Goal: Task Accomplishment & Management: Complete application form

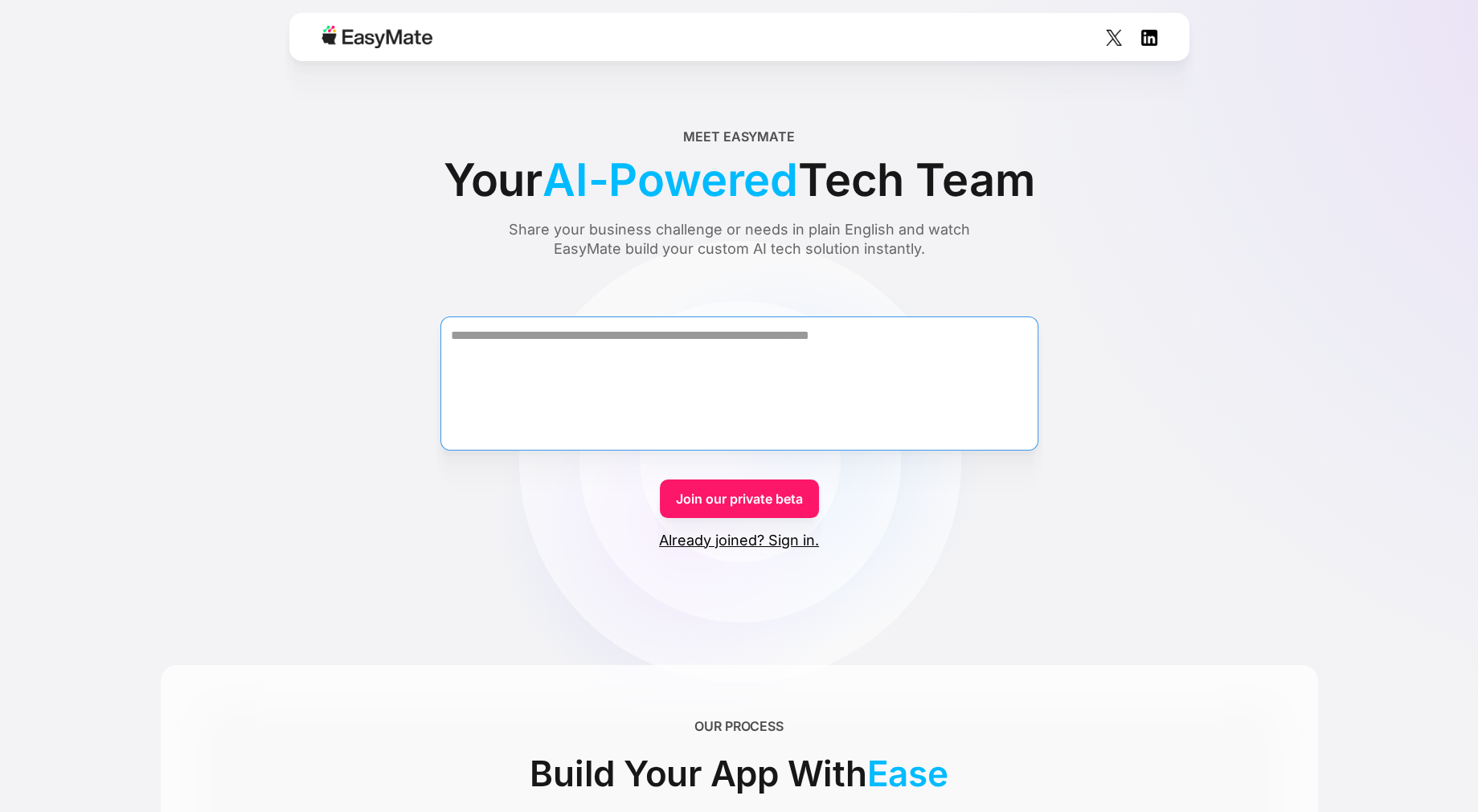
click at [647, 351] on textarea "Form" at bounding box center [739, 384] width 598 height 134
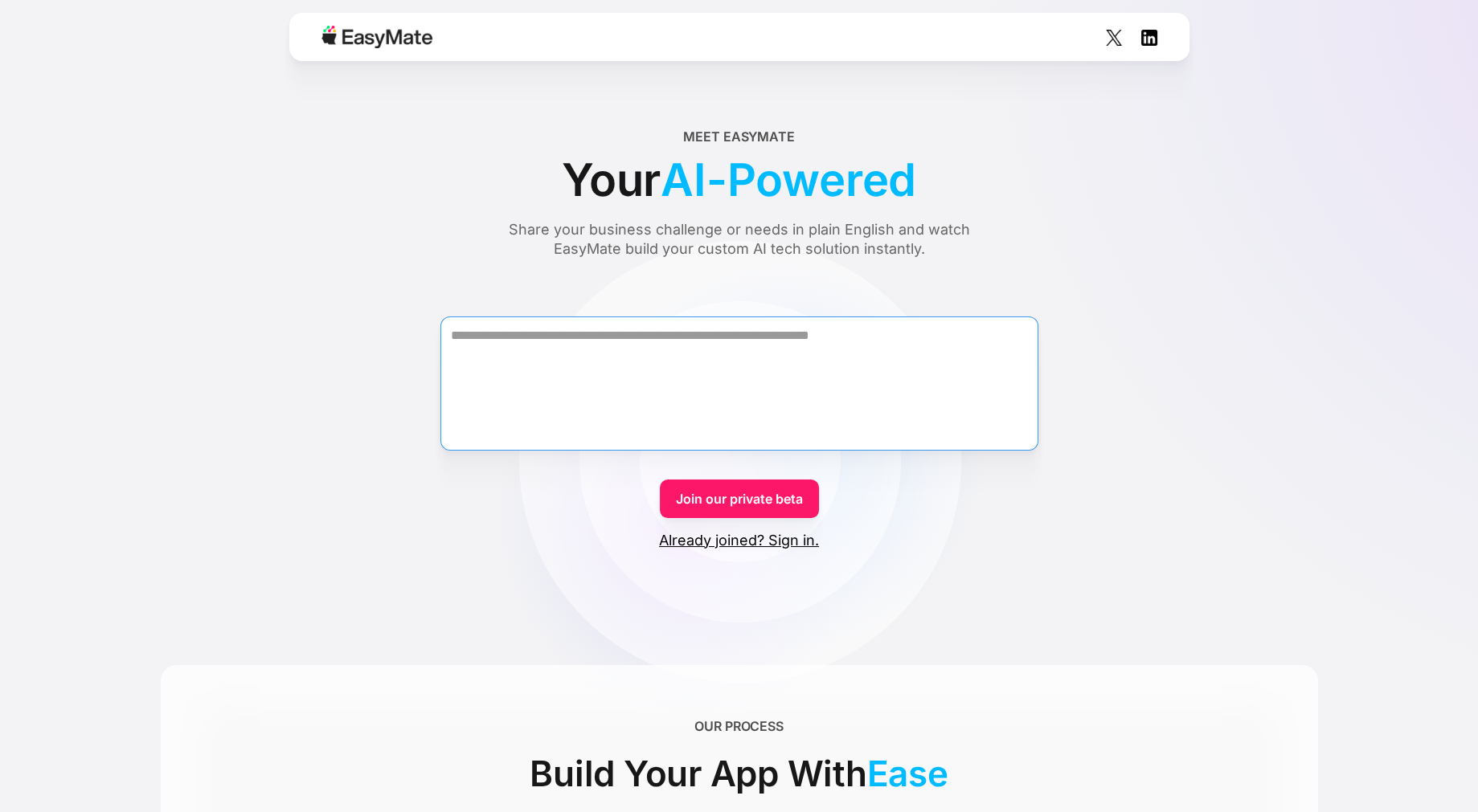
paste textarea "**********"
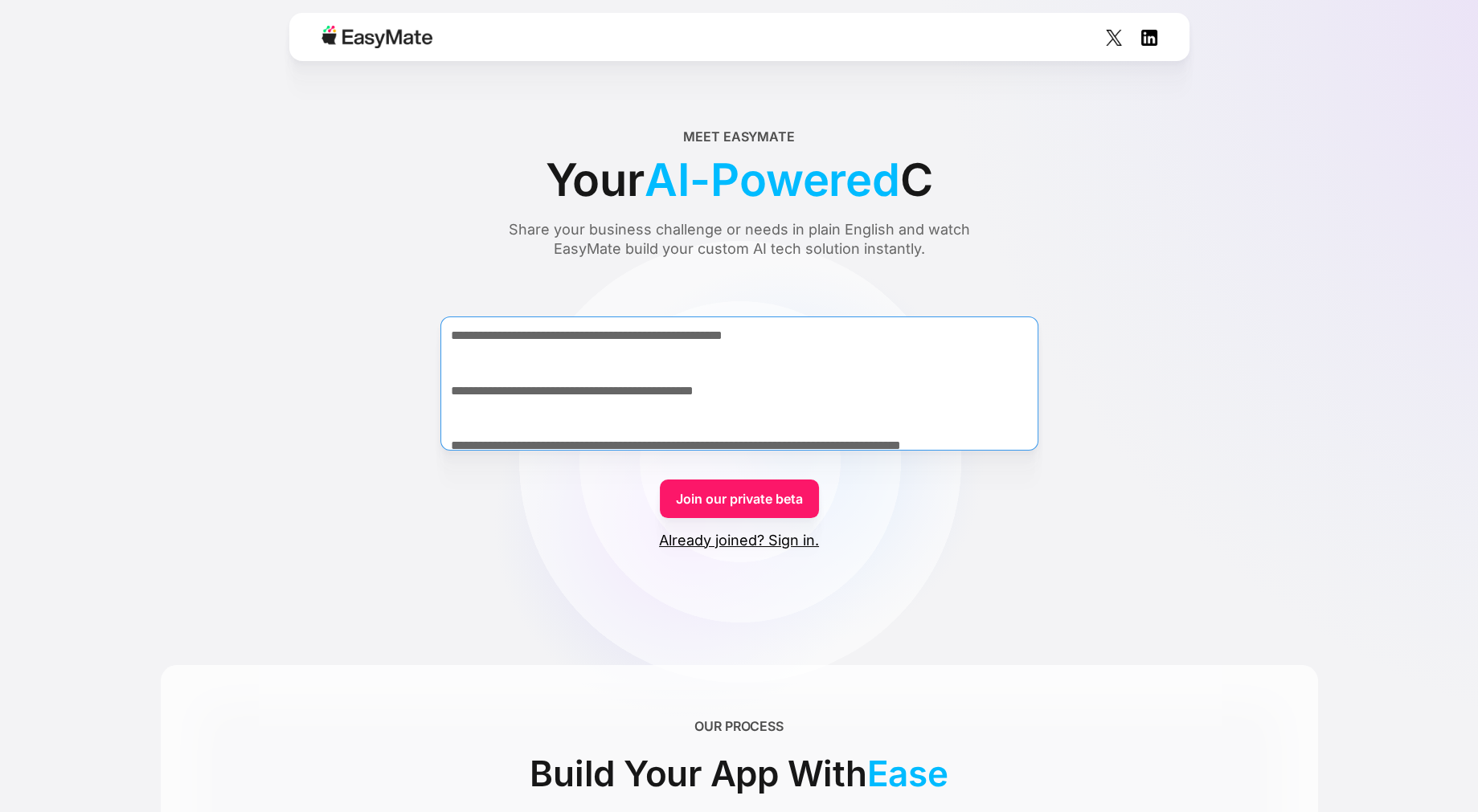
scroll to position [1694, 0]
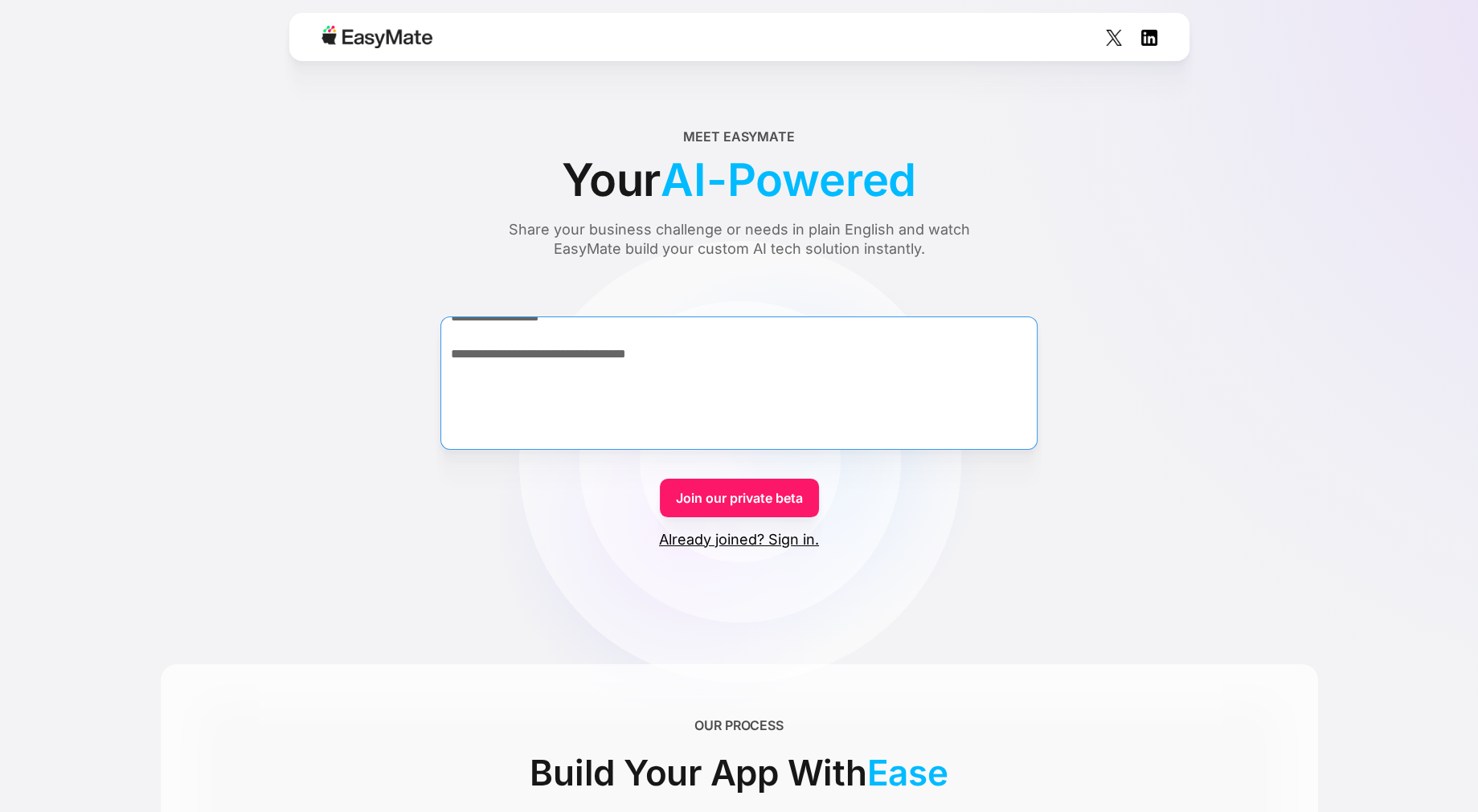
type textarea "**********"
click at [746, 498] on link "Join our private beta" at bounding box center [739, 498] width 159 height 39
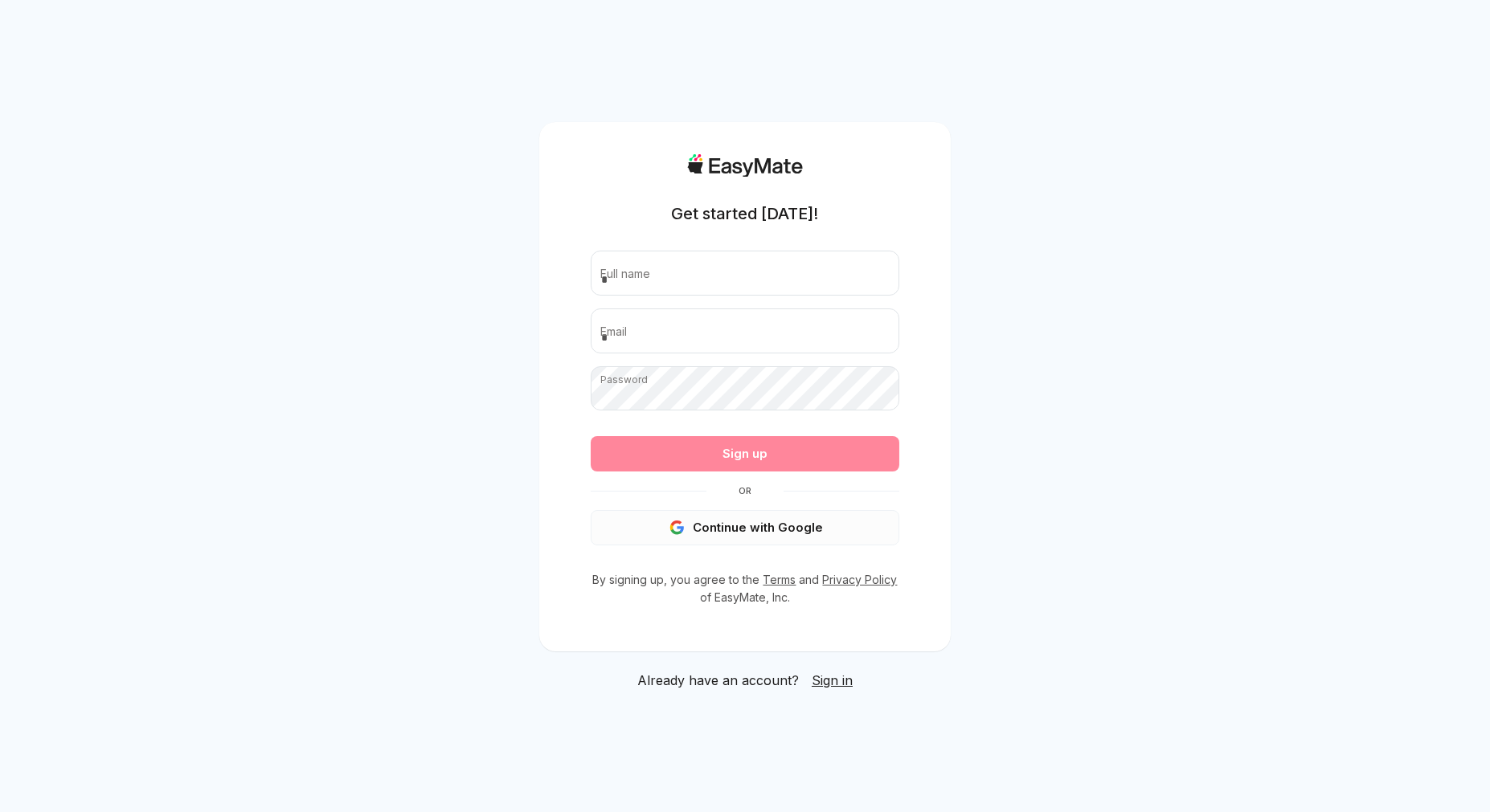
click at [741, 525] on button "Continue with Google" at bounding box center [745, 528] width 308 height 36
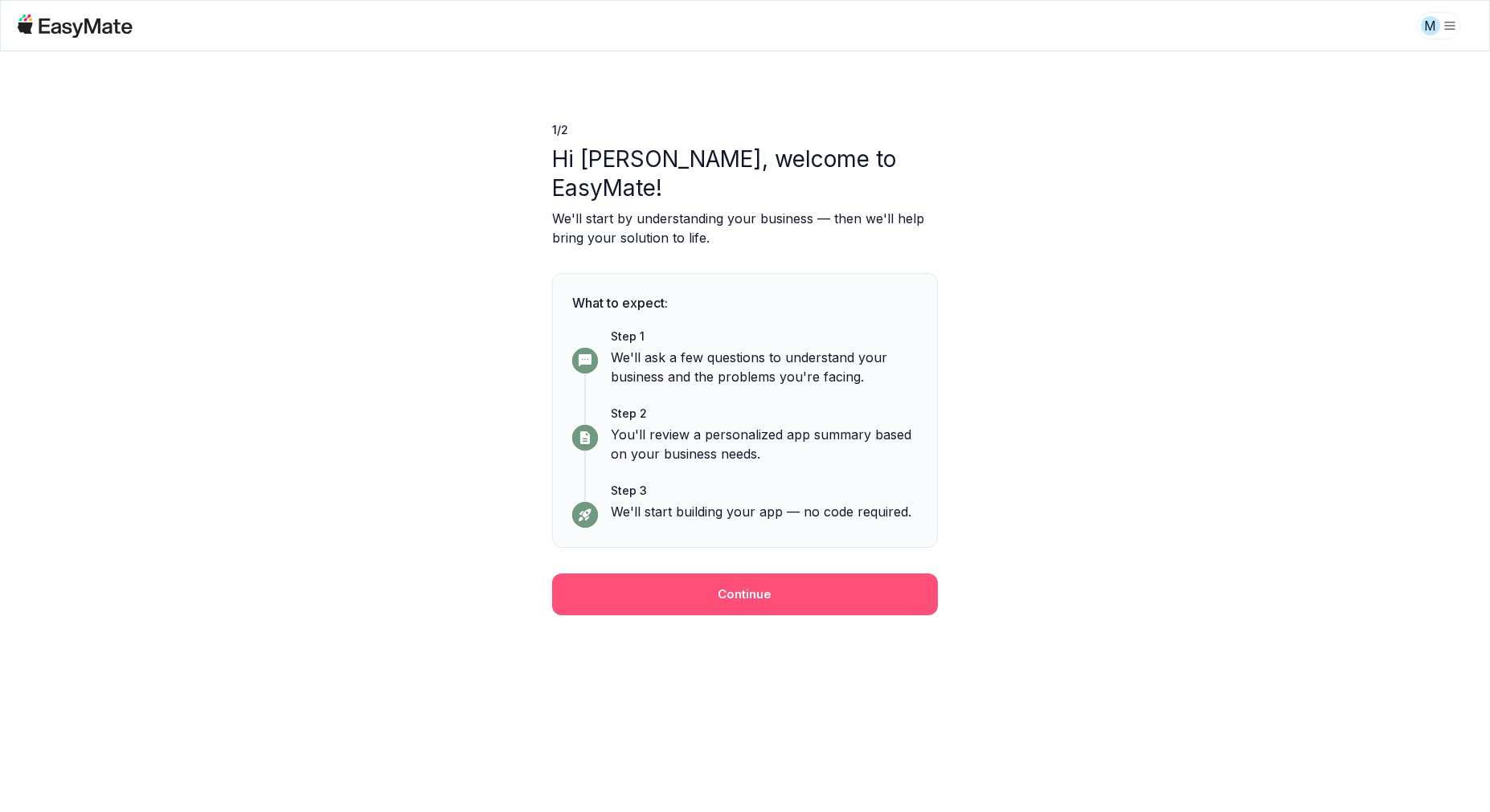
click at [811, 573] on button "Continue" at bounding box center [745, 594] width 386 height 42
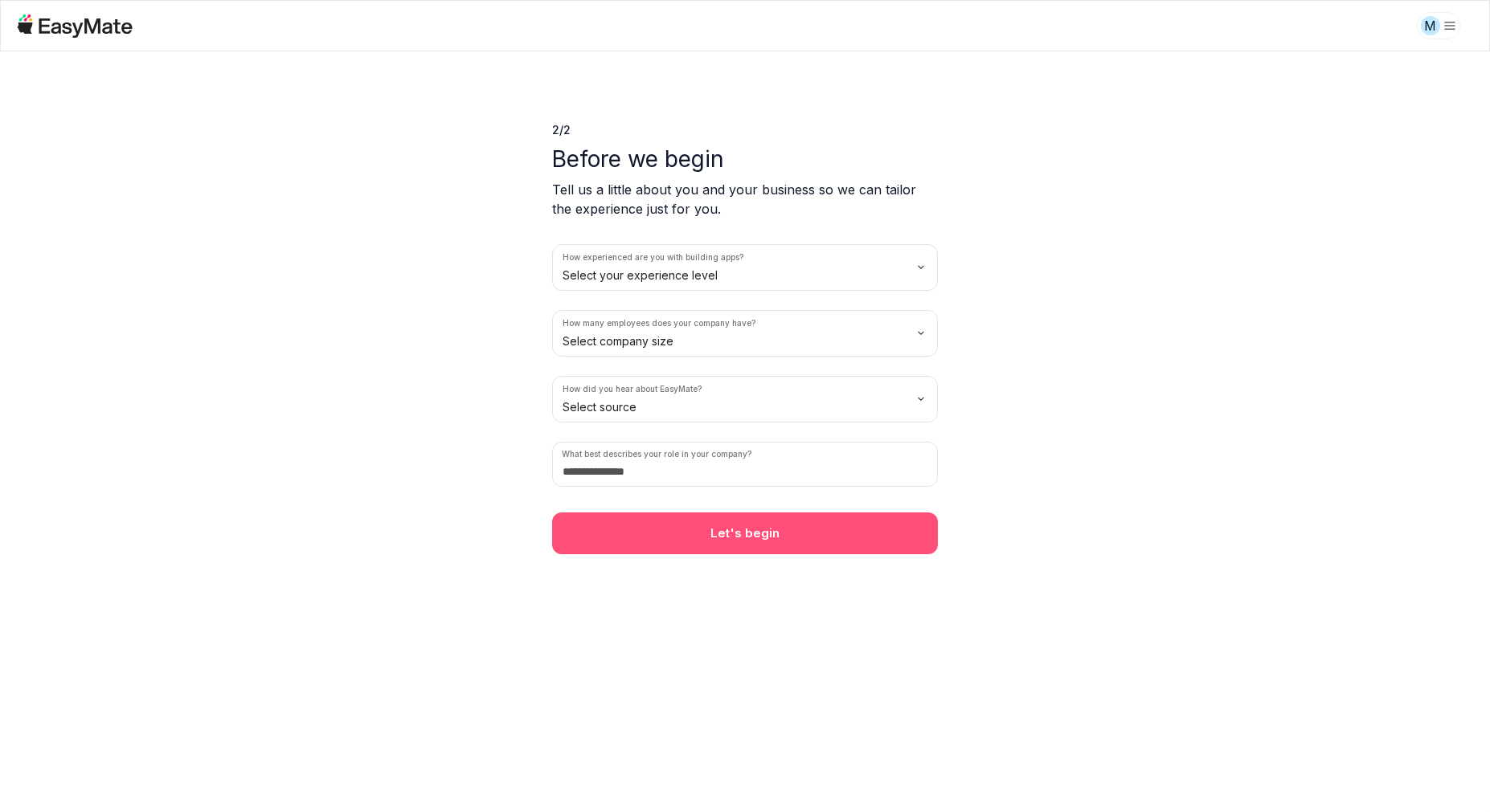
click at [818, 530] on button "Let's begin" at bounding box center [745, 534] width 386 height 42
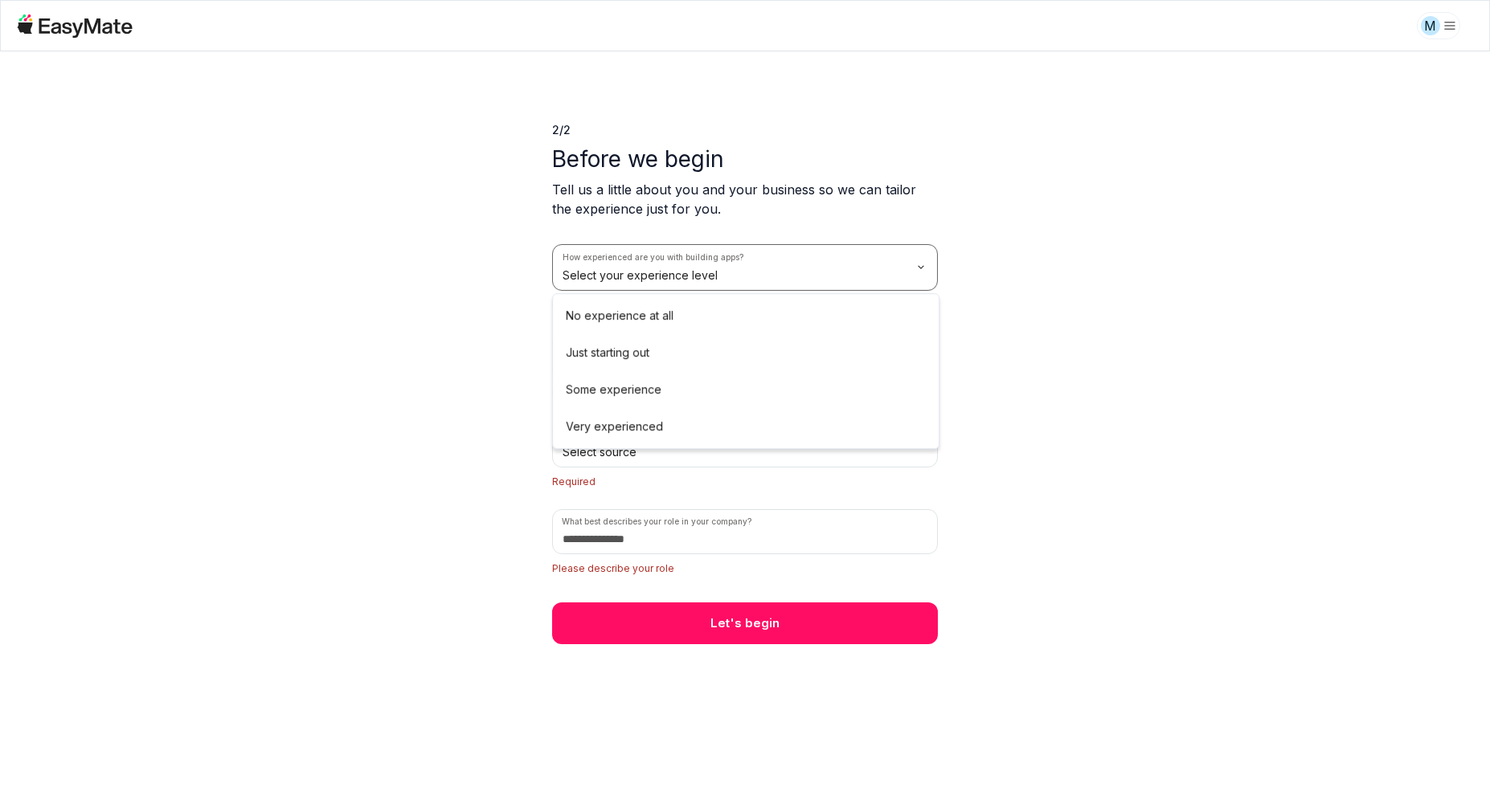
click at [703, 278] on html "M 2 / 2 Before we begin Tell us a little about you and your business so we can …" at bounding box center [745, 406] width 1490 height 812
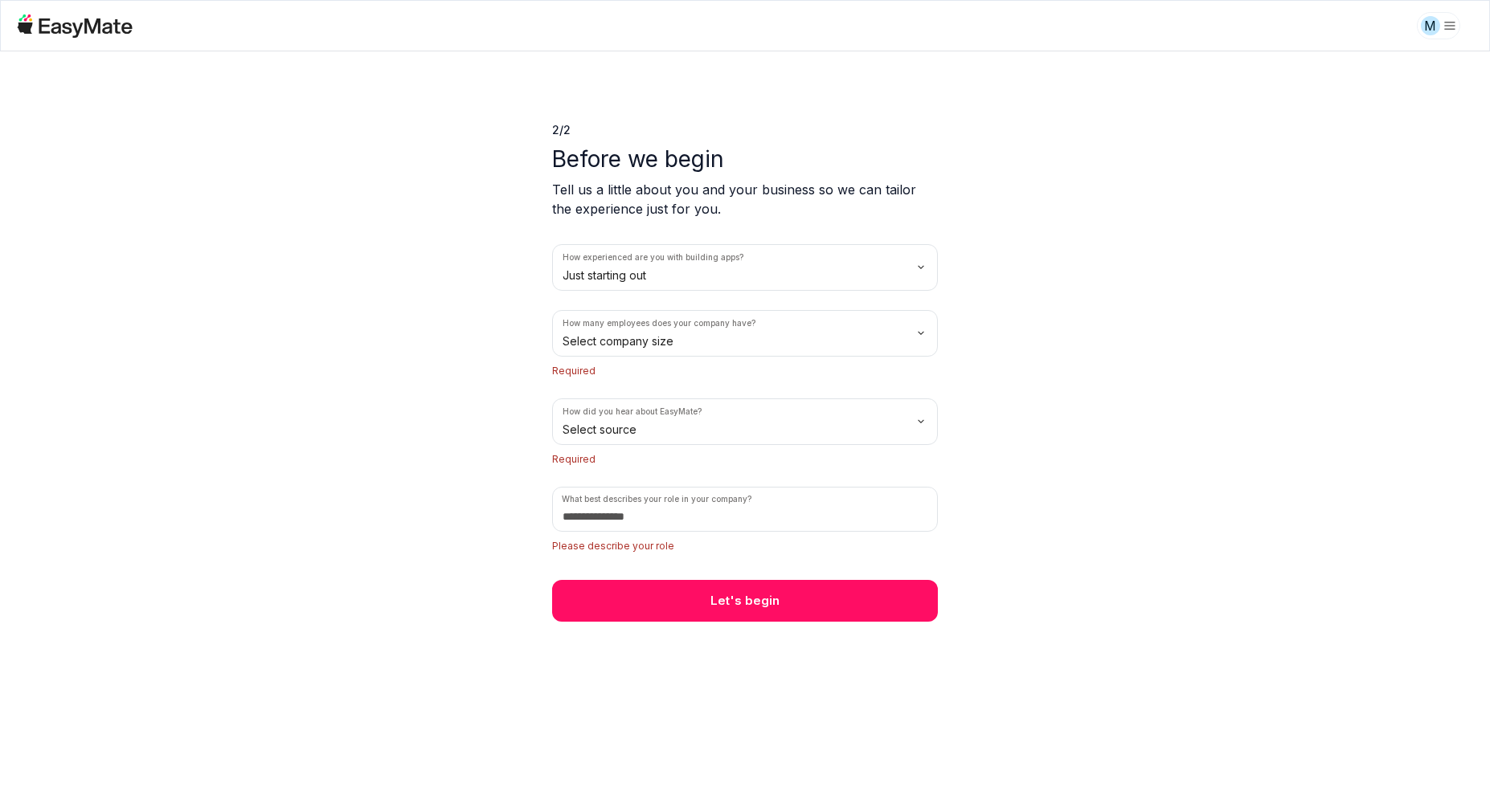
click at [674, 343] on html "M 2 / 2 Before we begin Tell us a little about you and your business so we can …" at bounding box center [745, 406] width 1490 height 812
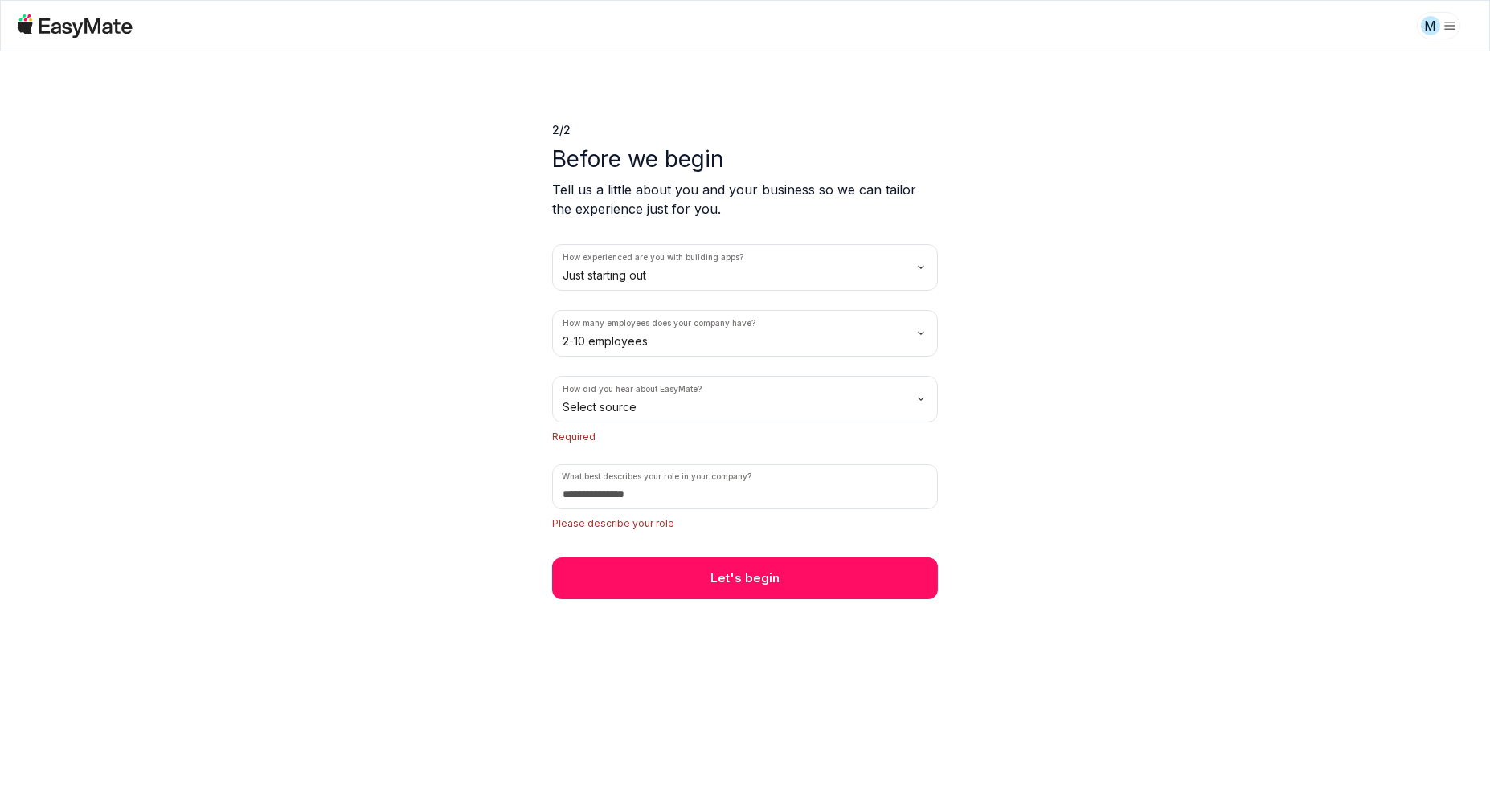
click at [650, 346] on html "M 2 / 2 Before we begin Tell us a little about you and your business so we can …" at bounding box center [745, 406] width 1490 height 812
click at [648, 419] on html "M 2 / 2 Before we begin Tell us a little about you and your business so we can …" at bounding box center [745, 406] width 1490 height 812
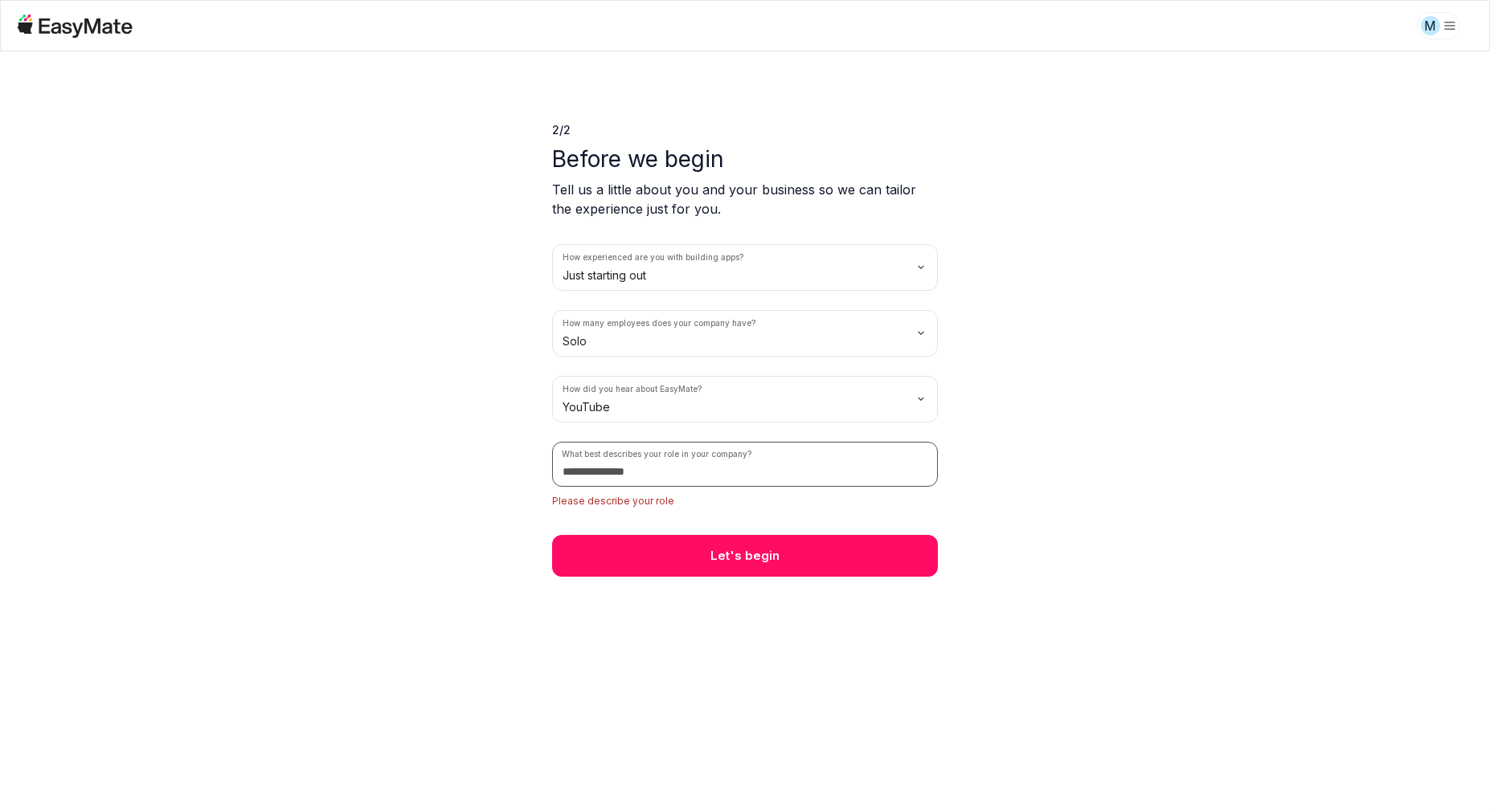
click at [643, 464] on input at bounding box center [745, 464] width 386 height 45
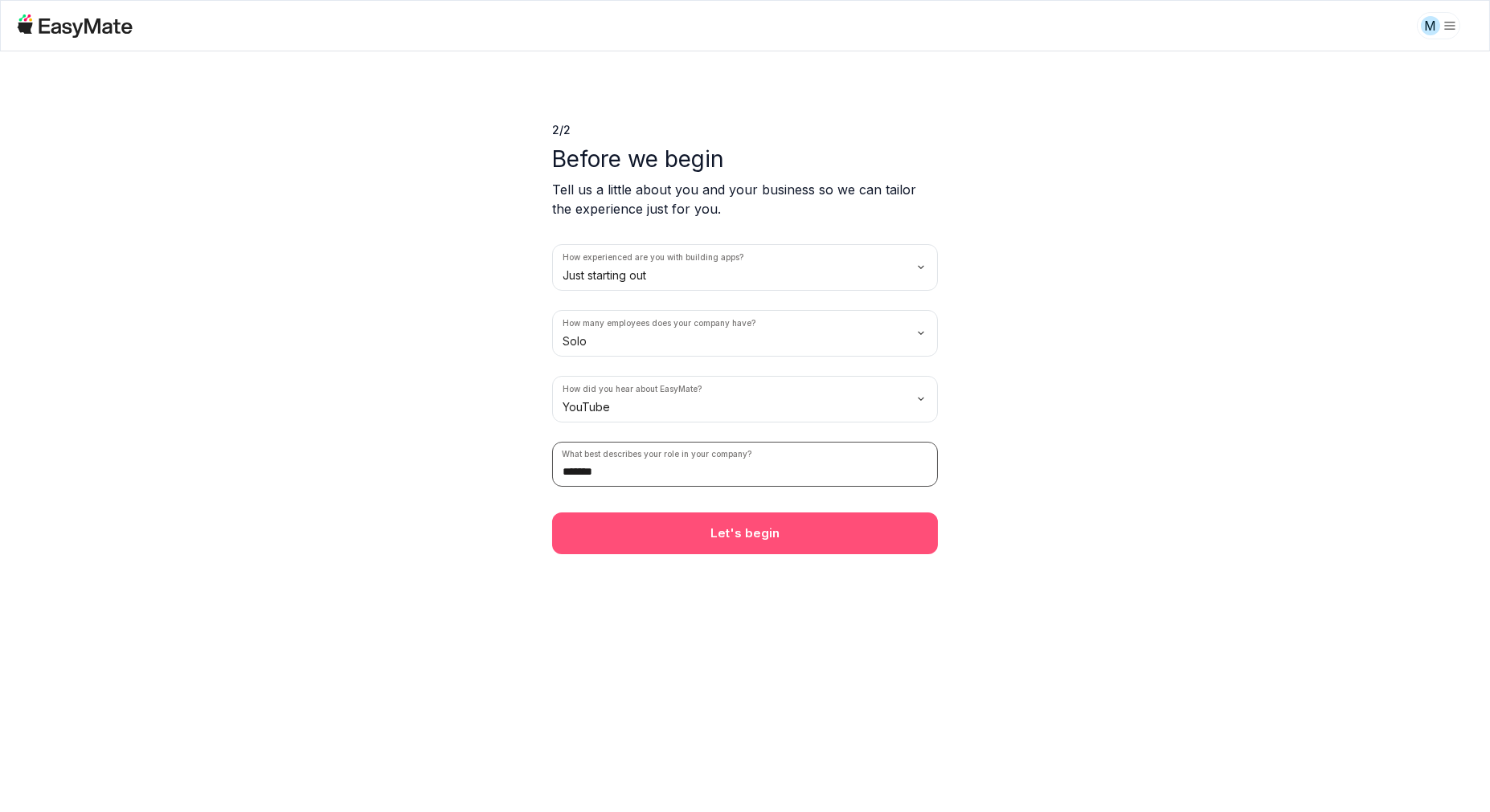
type input "*******"
click at [650, 521] on button "Let's begin" at bounding box center [745, 534] width 386 height 42
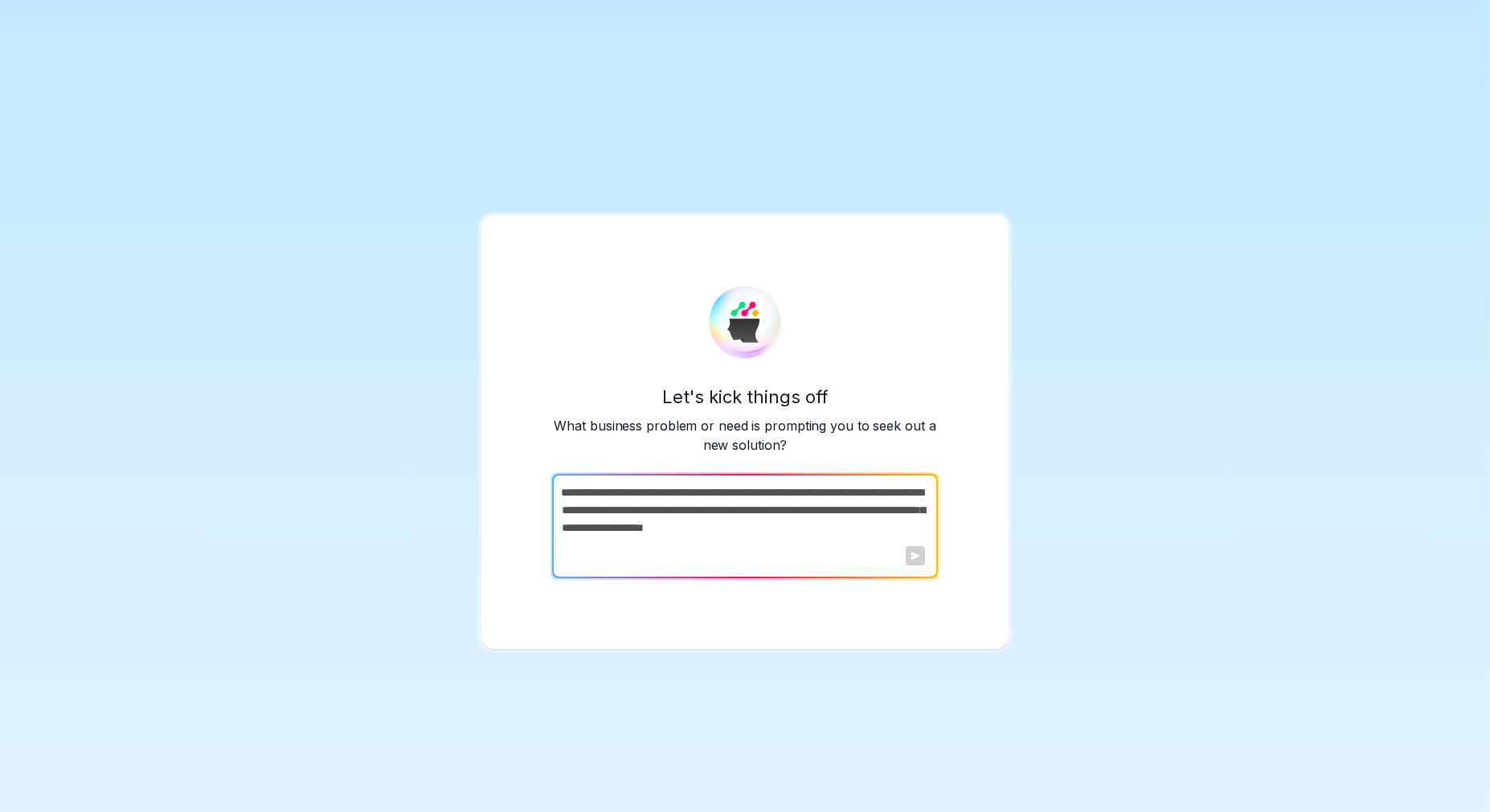
click at [596, 545] on textarea at bounding box center [743, 526] width 383 height 104
paste textarea "**********"
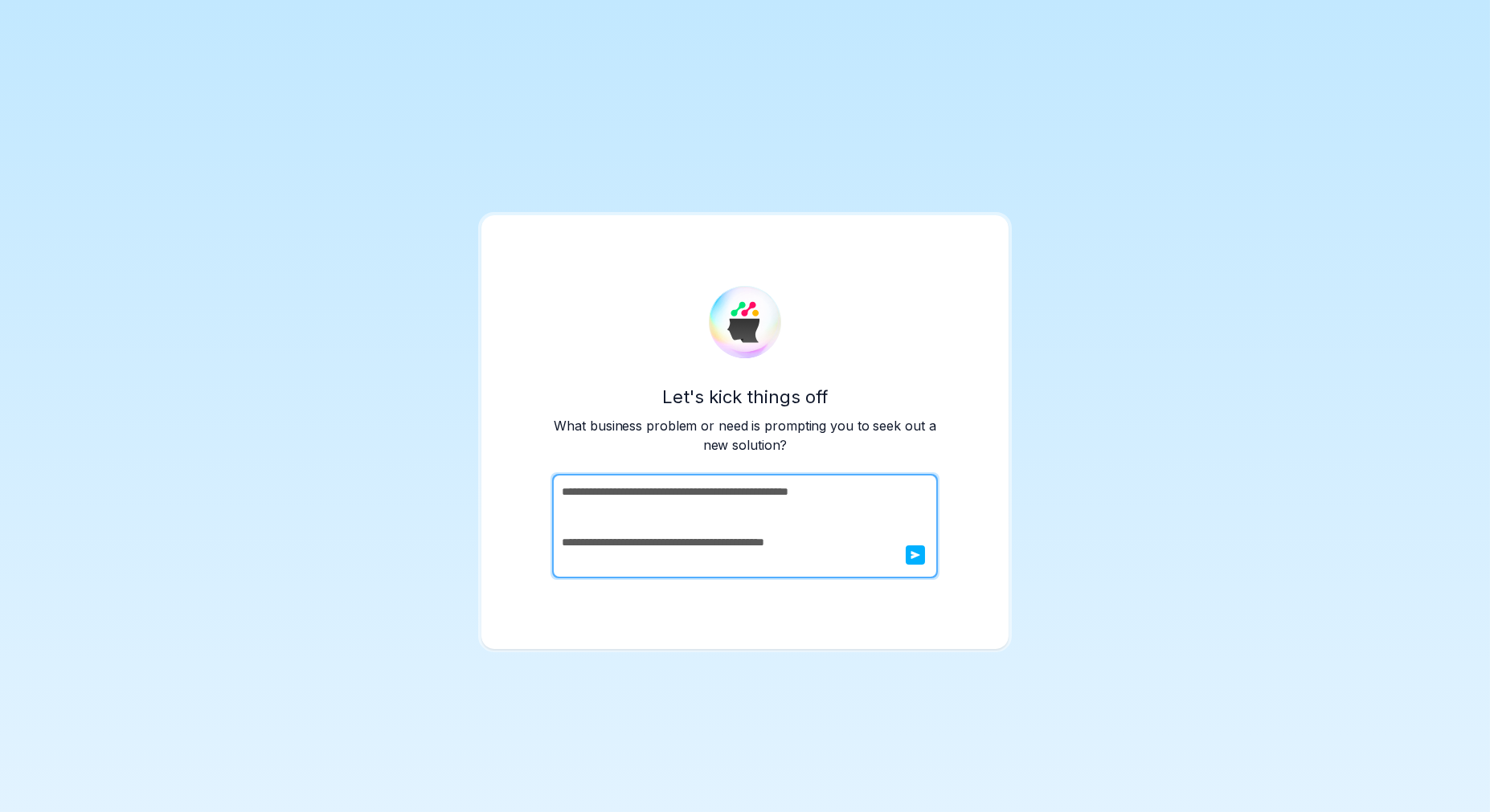
scroll to position [1725, 0]
type textarea "**********"
click at [916, 557] on icon "submit" at bounding box center [915, 556] width 9 height 8
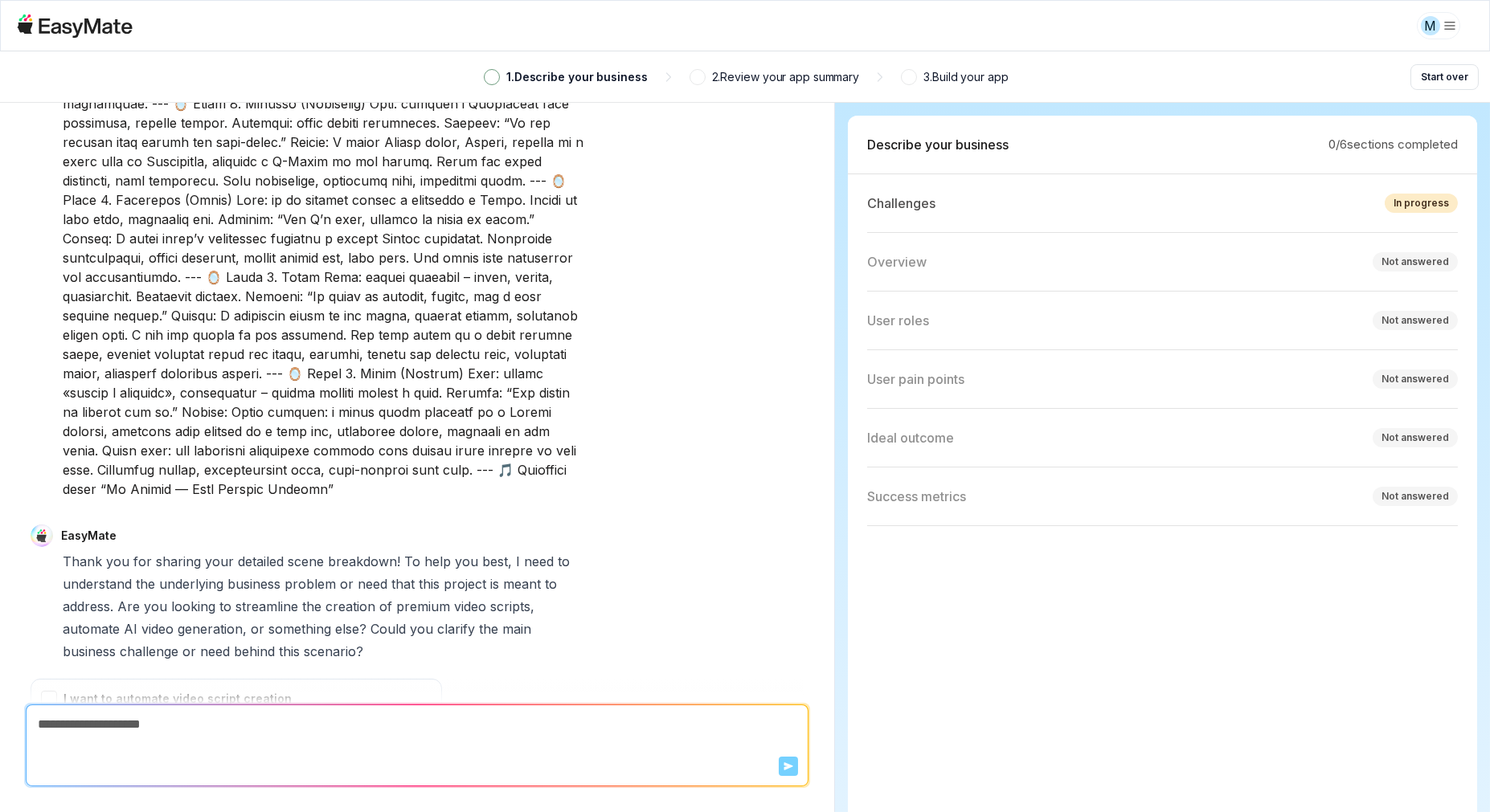
scroll to position [578, 0]
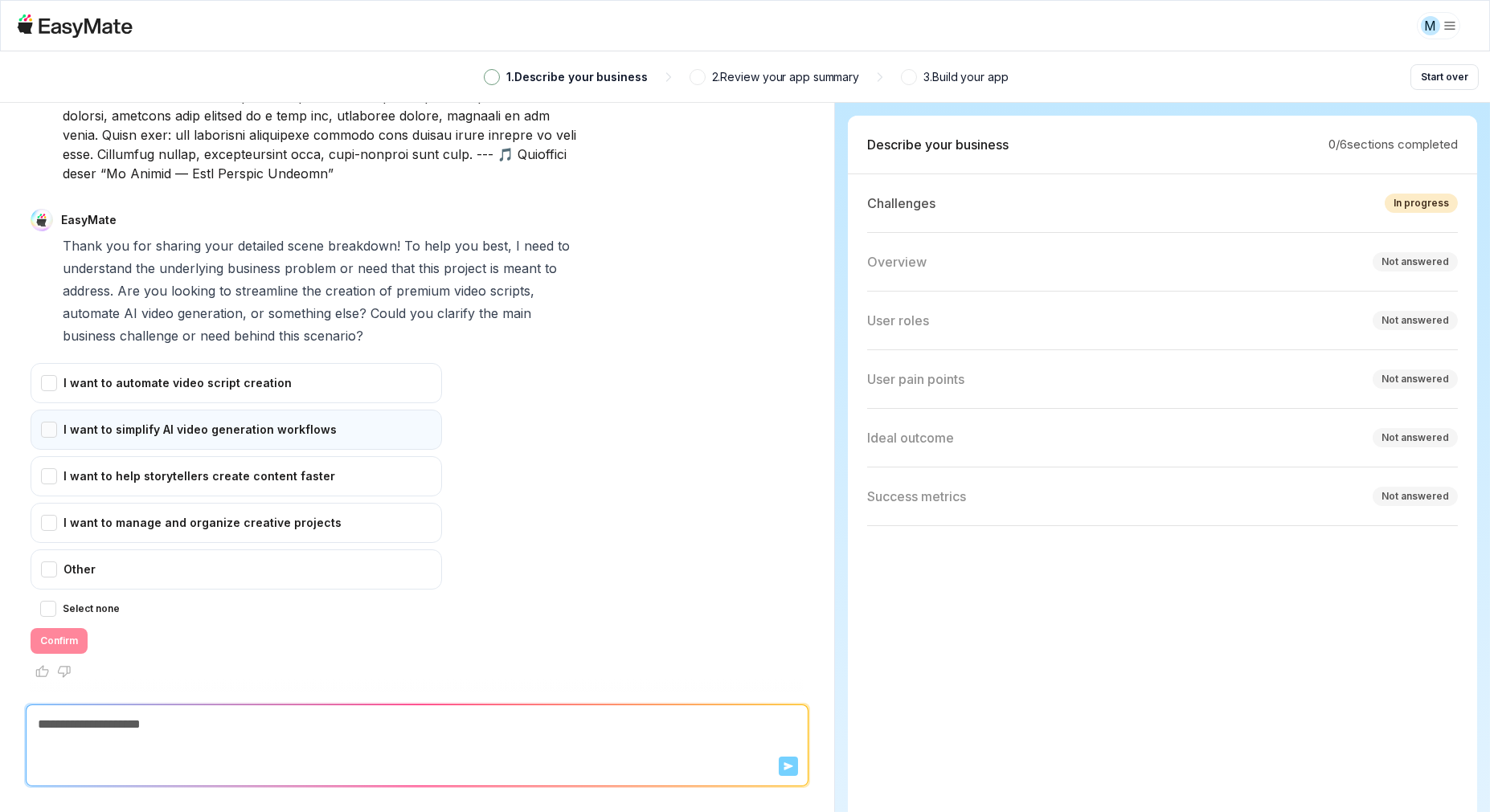
click at [56, 425] on div "I want to simplify AI video generation workflows" at bounding box center [237, 429] width 412 height 40
click at [54, 385] on div "I want to automate video script creation" at bounding box center [237, 383] width 412 height 40
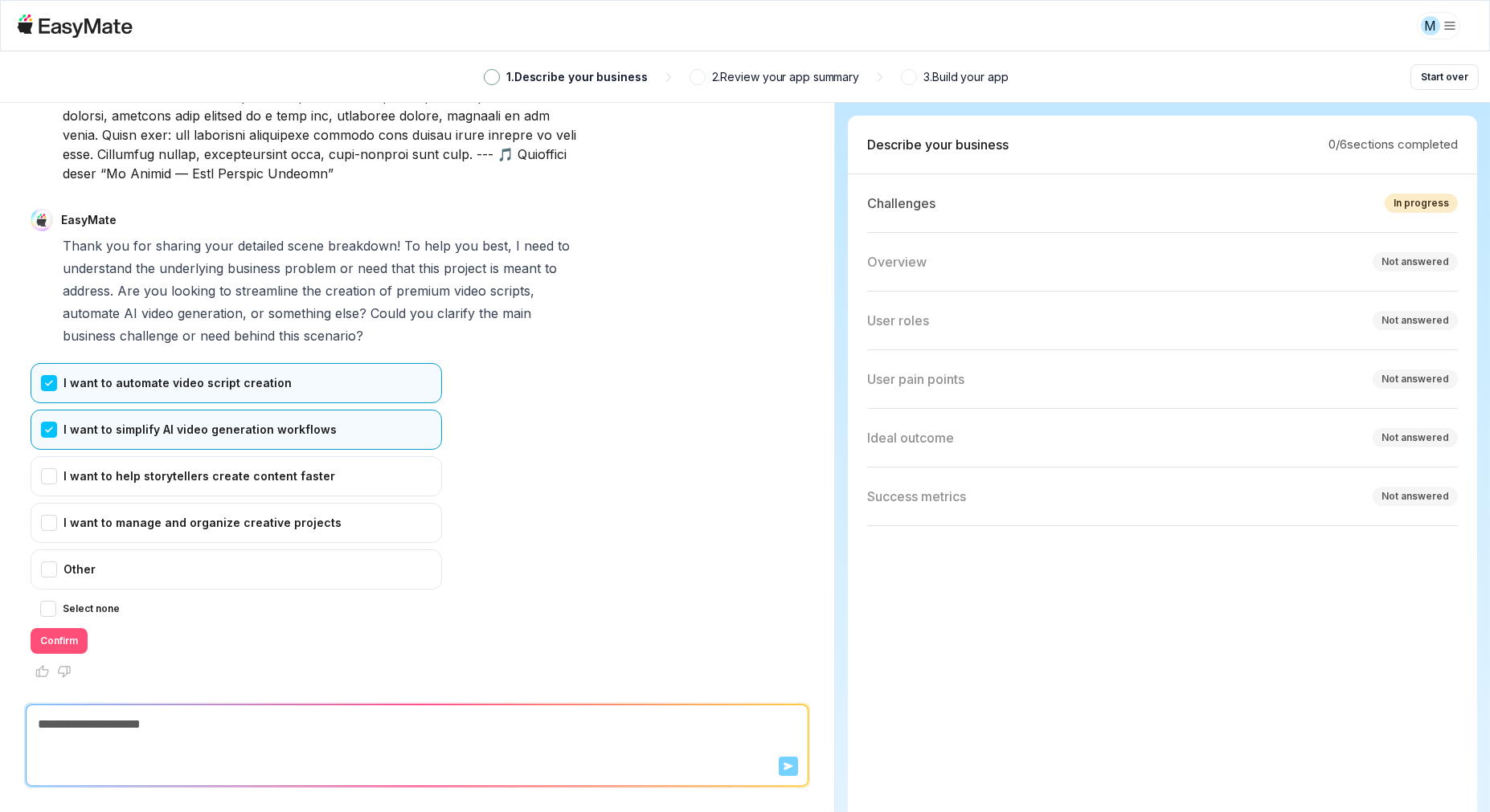
click at [70, 633] on button "Confirm" at bounding box center [59, 641] width 57 height 26
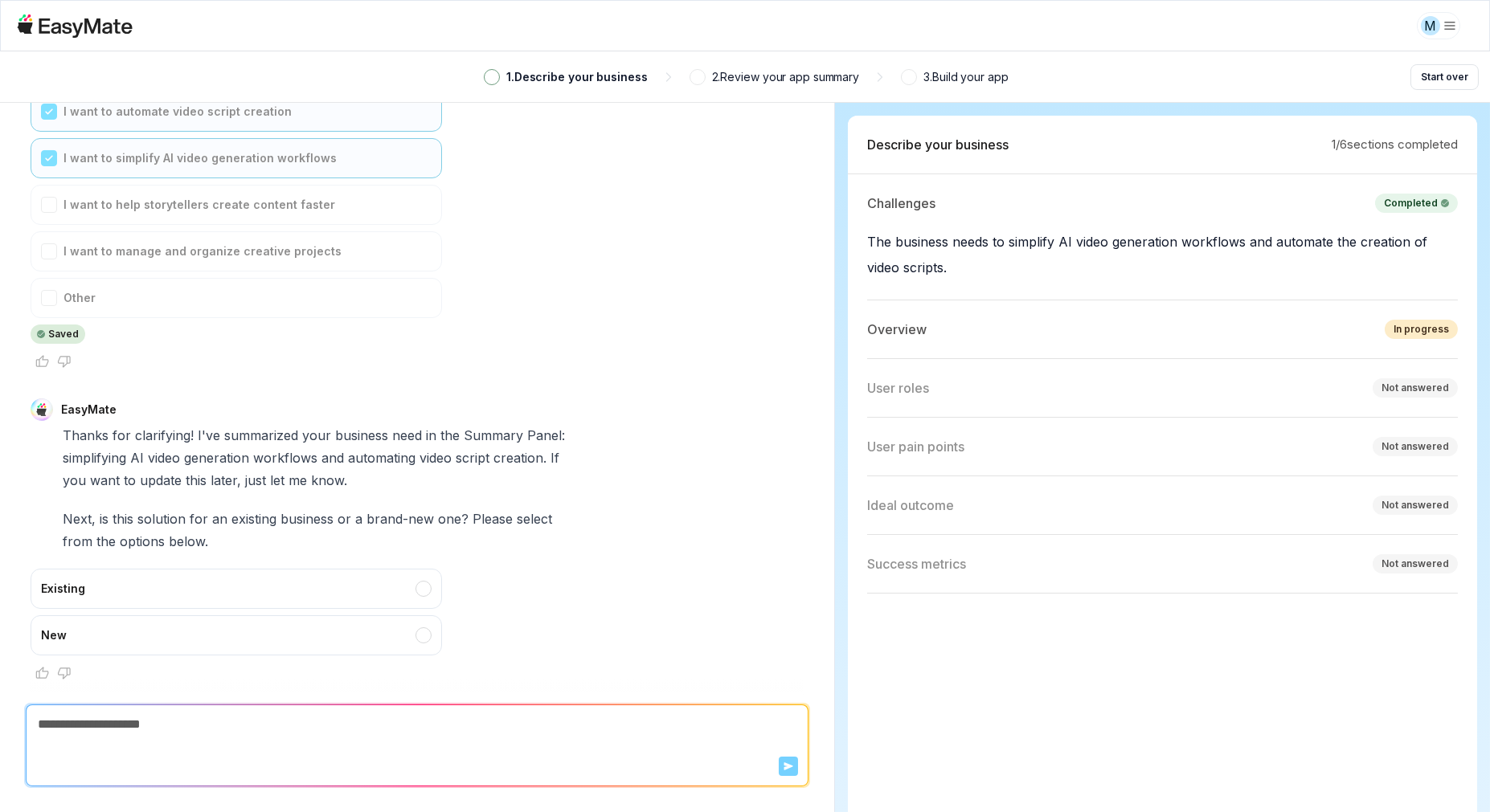
scroll to position [2, 0]
click at [70, 580] on div "Existing" at bounding box center [237, 588] width 412 height 40
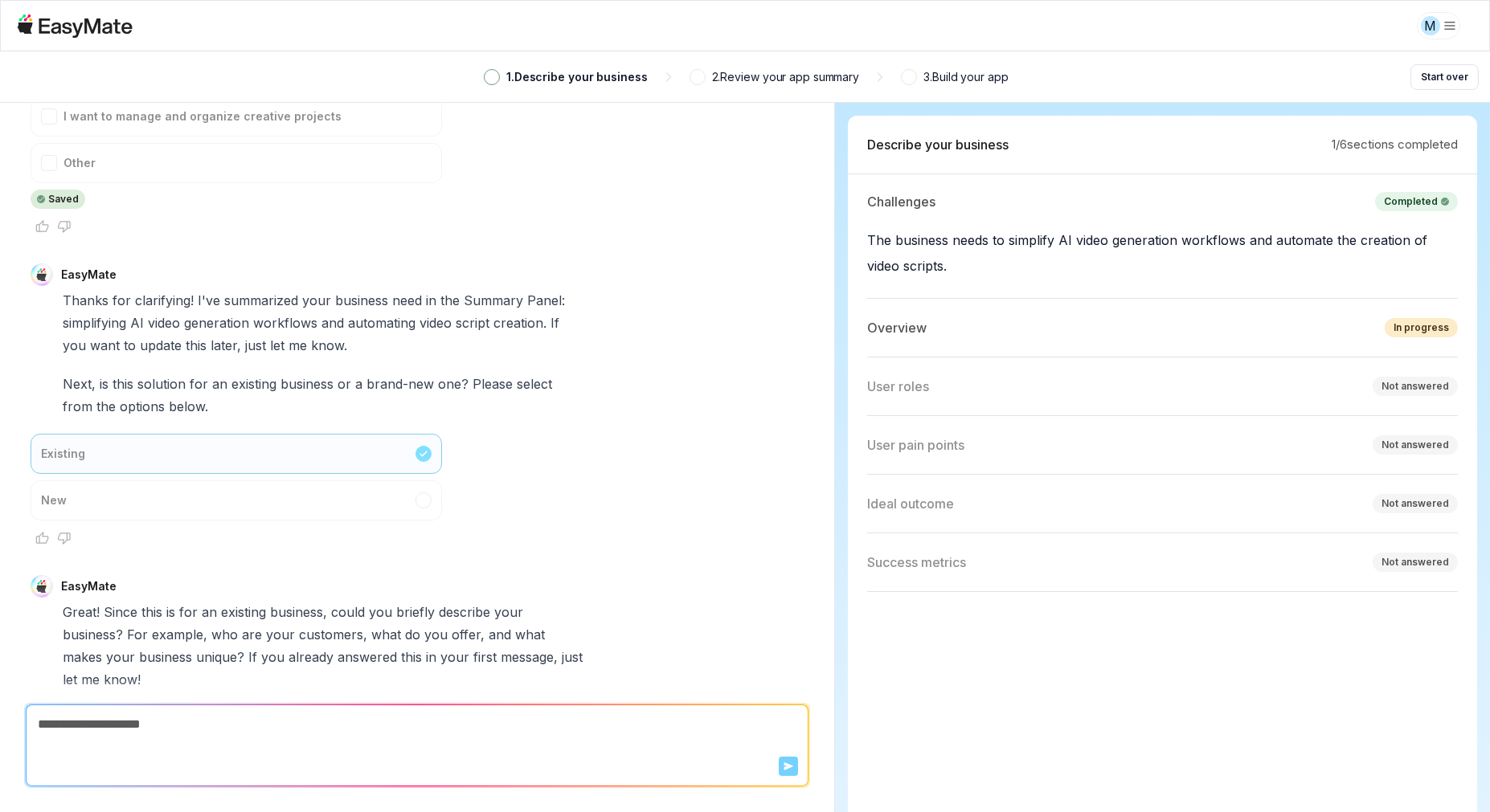
scroll to position [1014, 0]
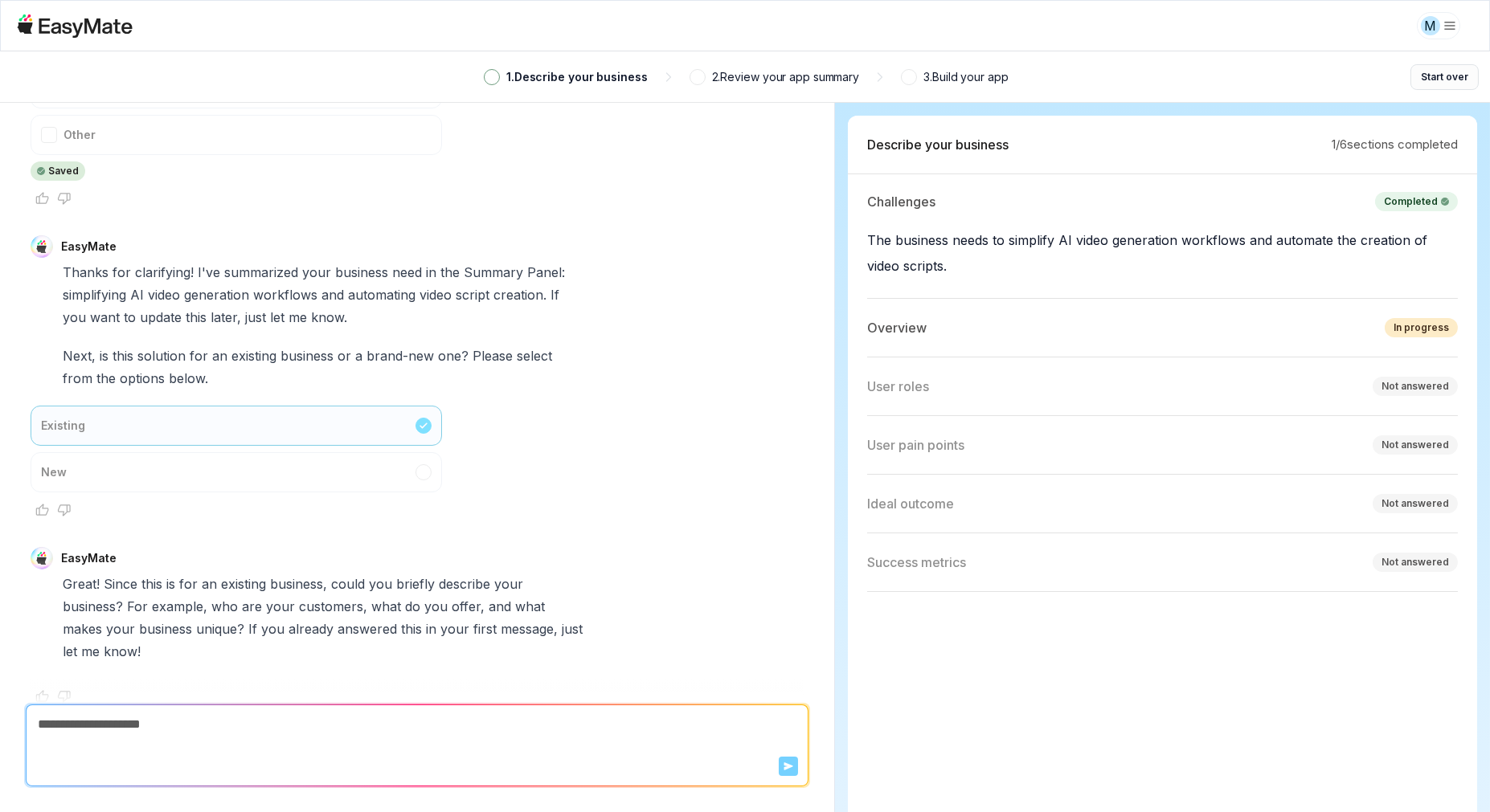
click at [1430, 81] on button "Start over" at bounding box center [1444, 78] width 69 height 26
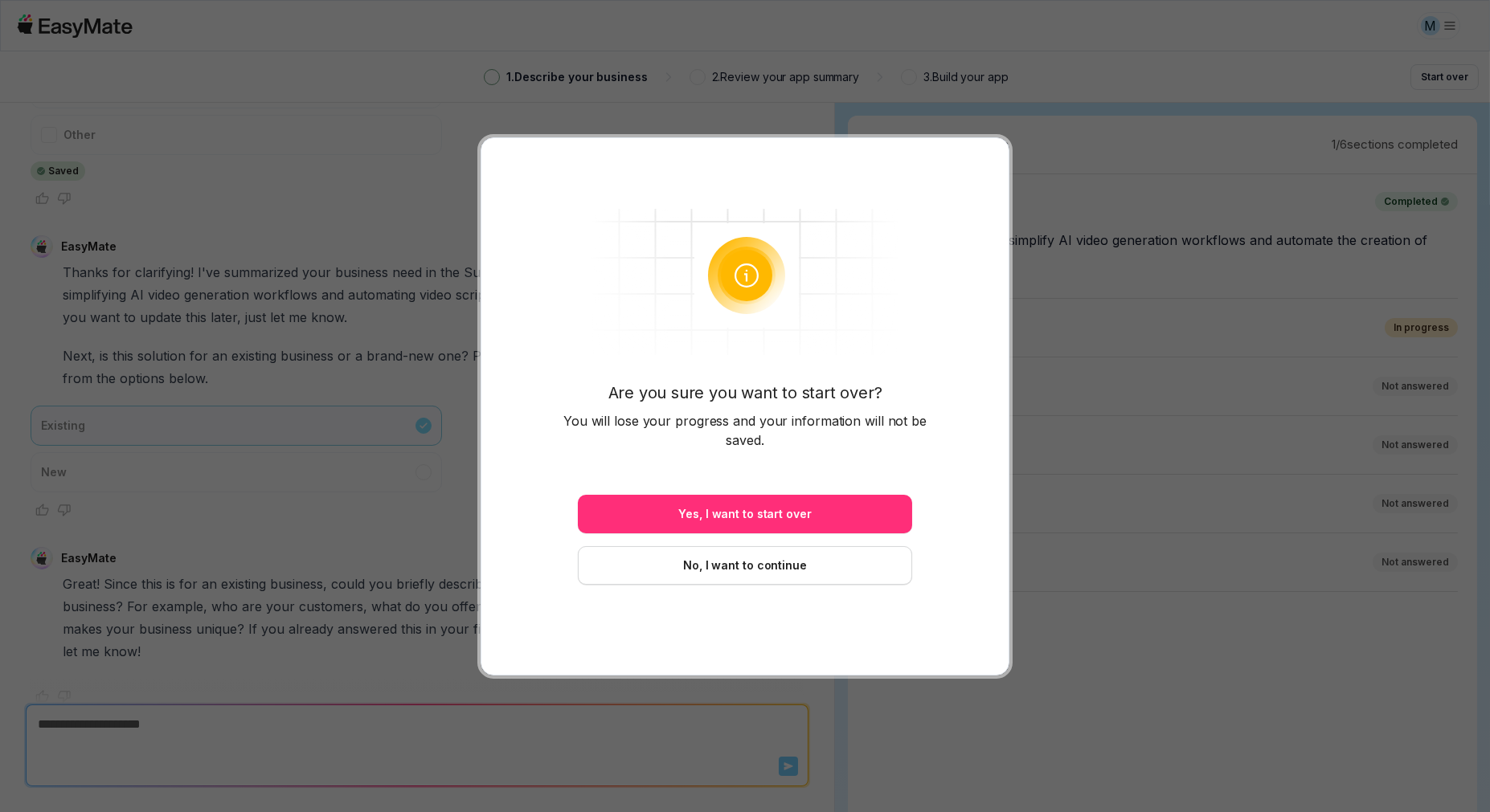
click at [826, 511] on button "Yes, I want to start over" at bounding box center [745, 514] width 334 height 39
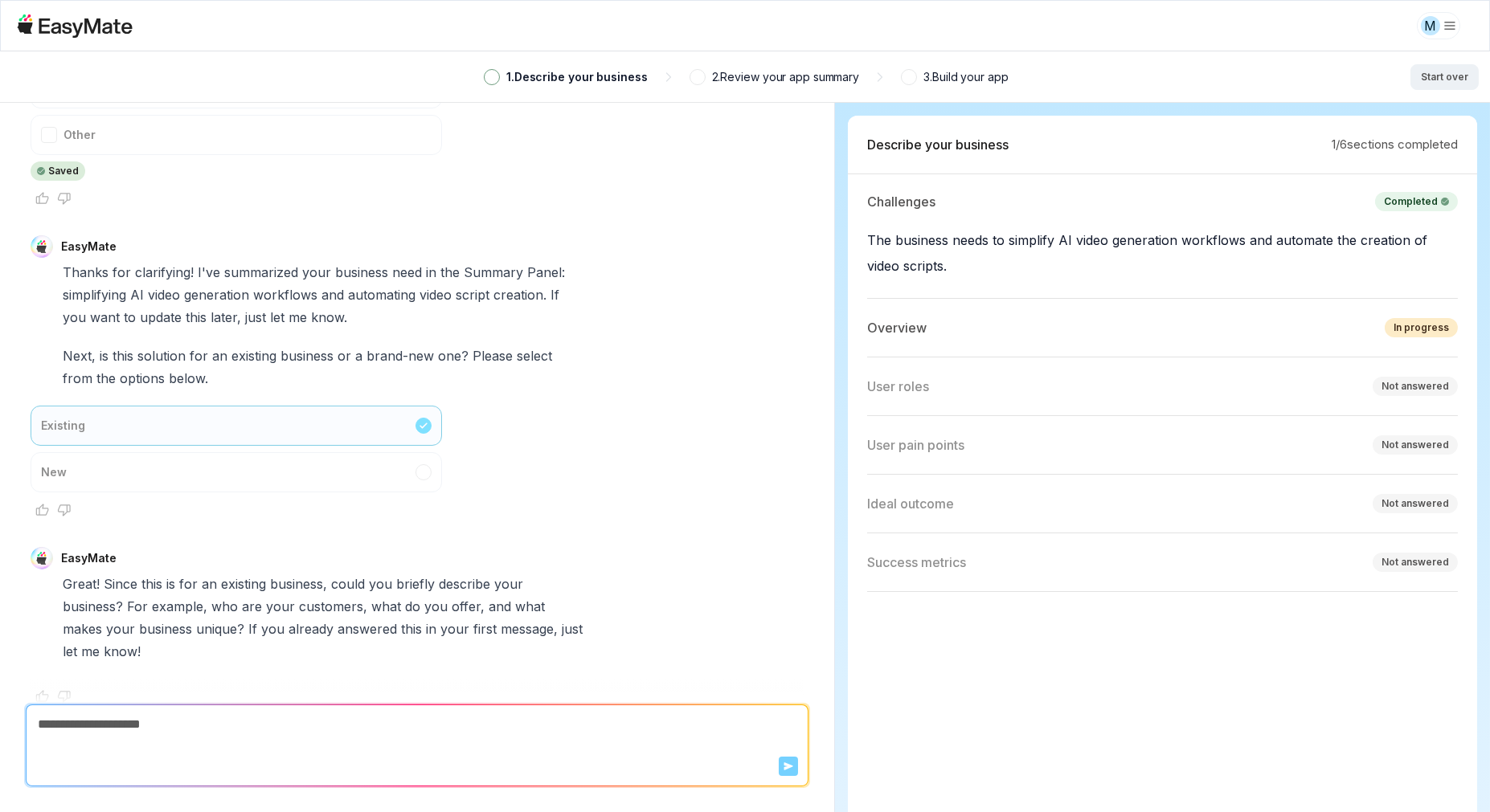
type textarea "*"
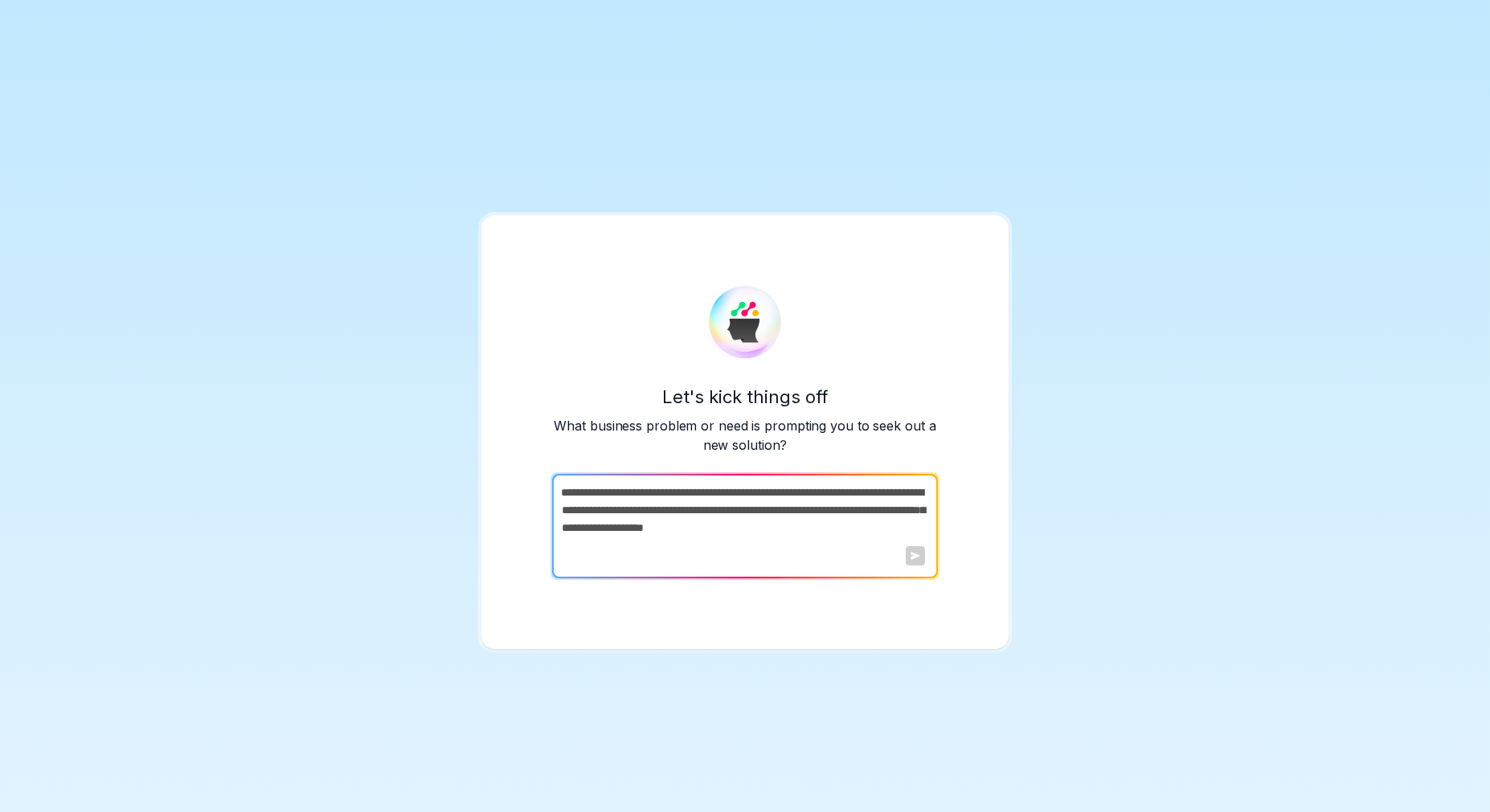
paste textarea "**********"
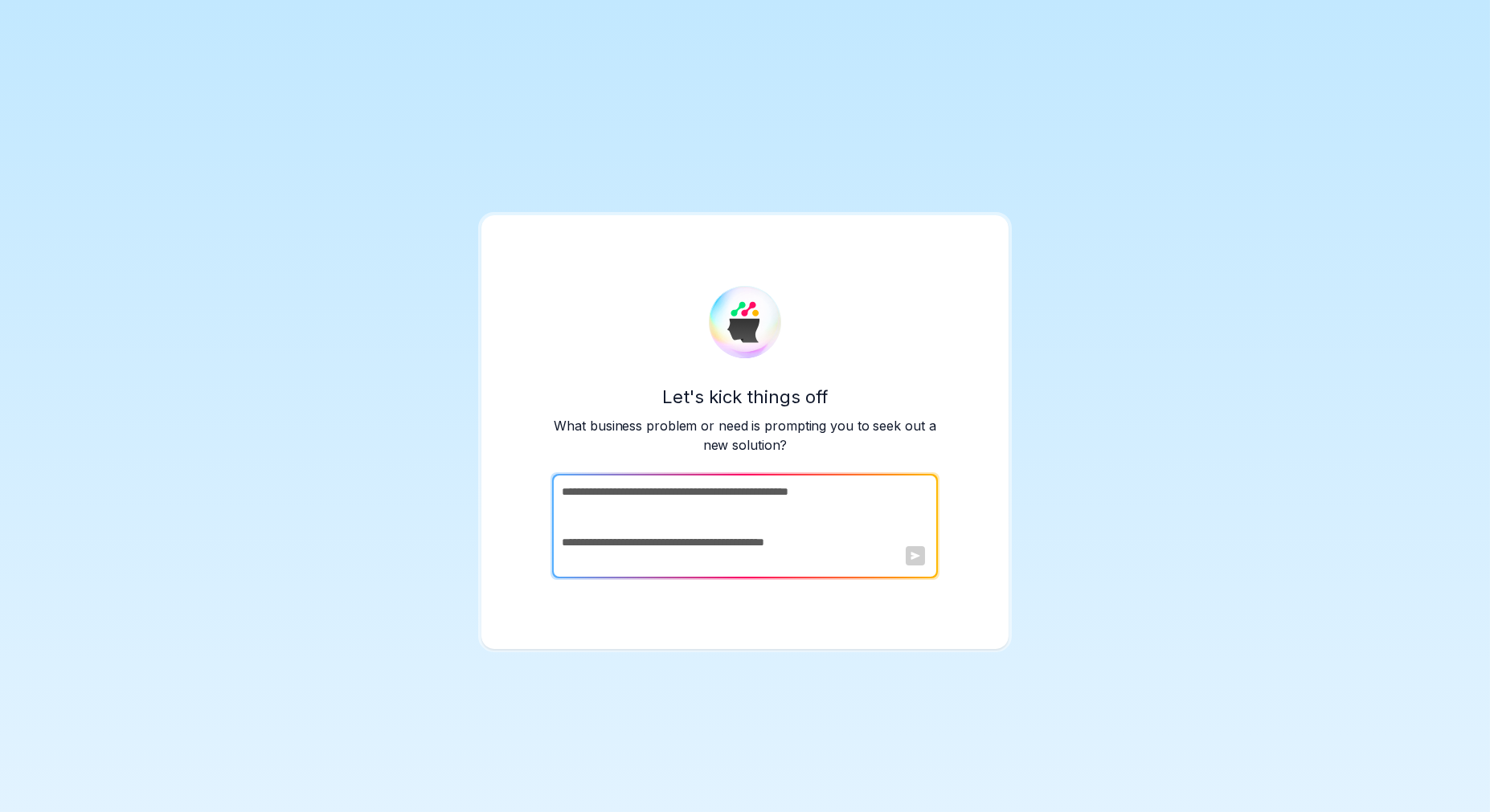
scroll to position [1725, 0]
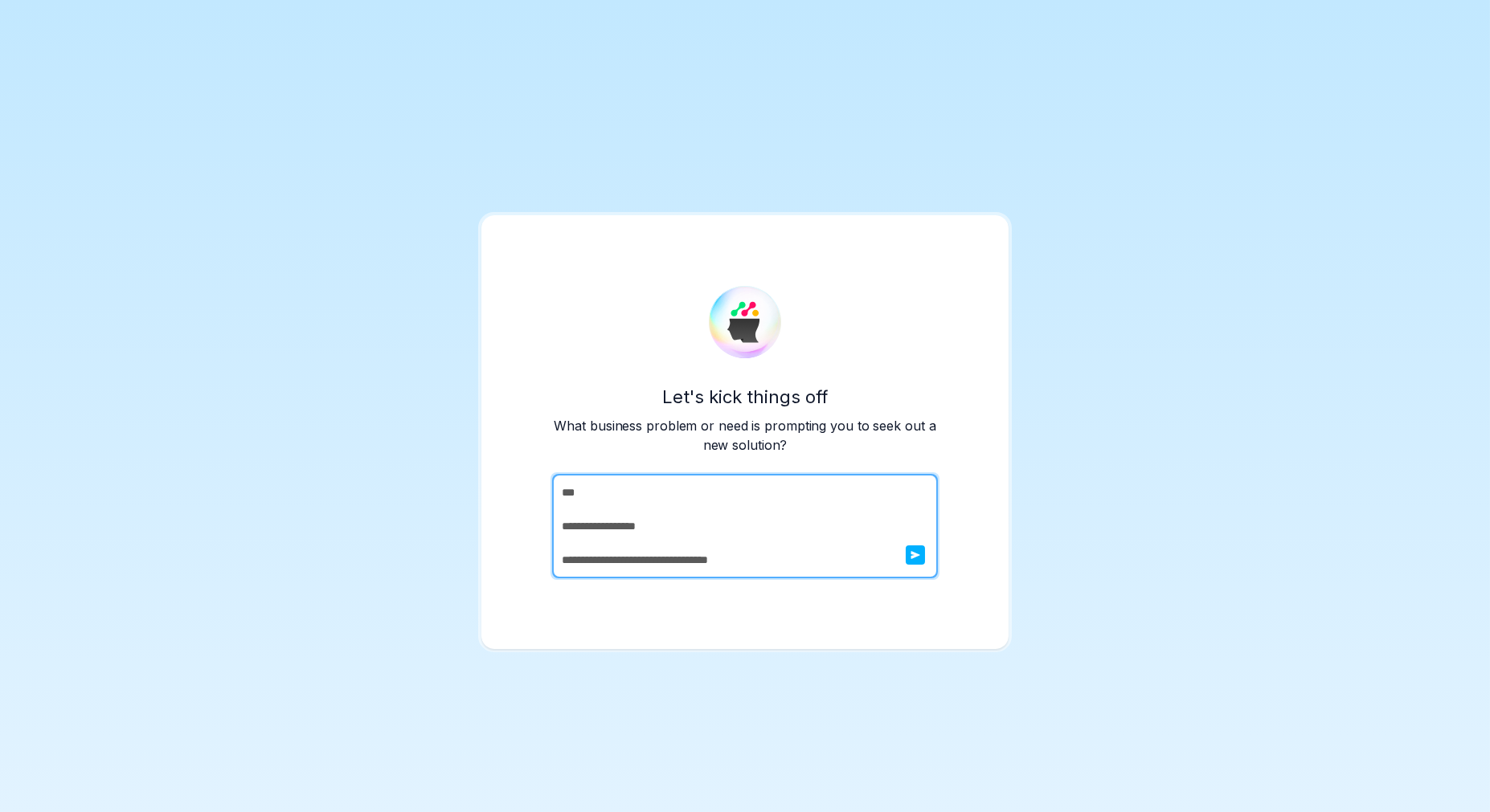
type textarea "**********"
click at [917, 555] on icon "submit" at bounding box center [915, 556] width 9 height 8
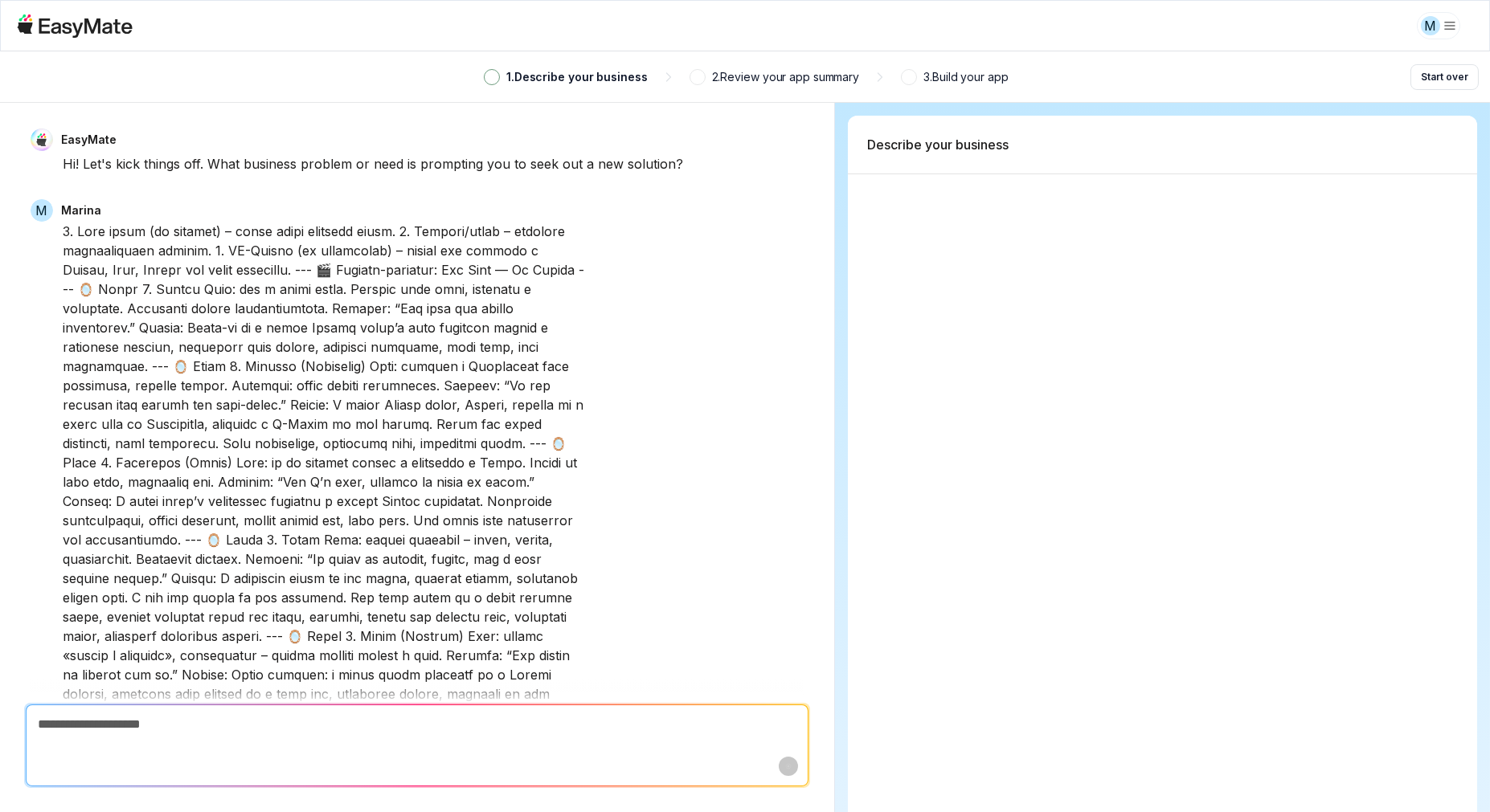
scroll to position [166, 0]
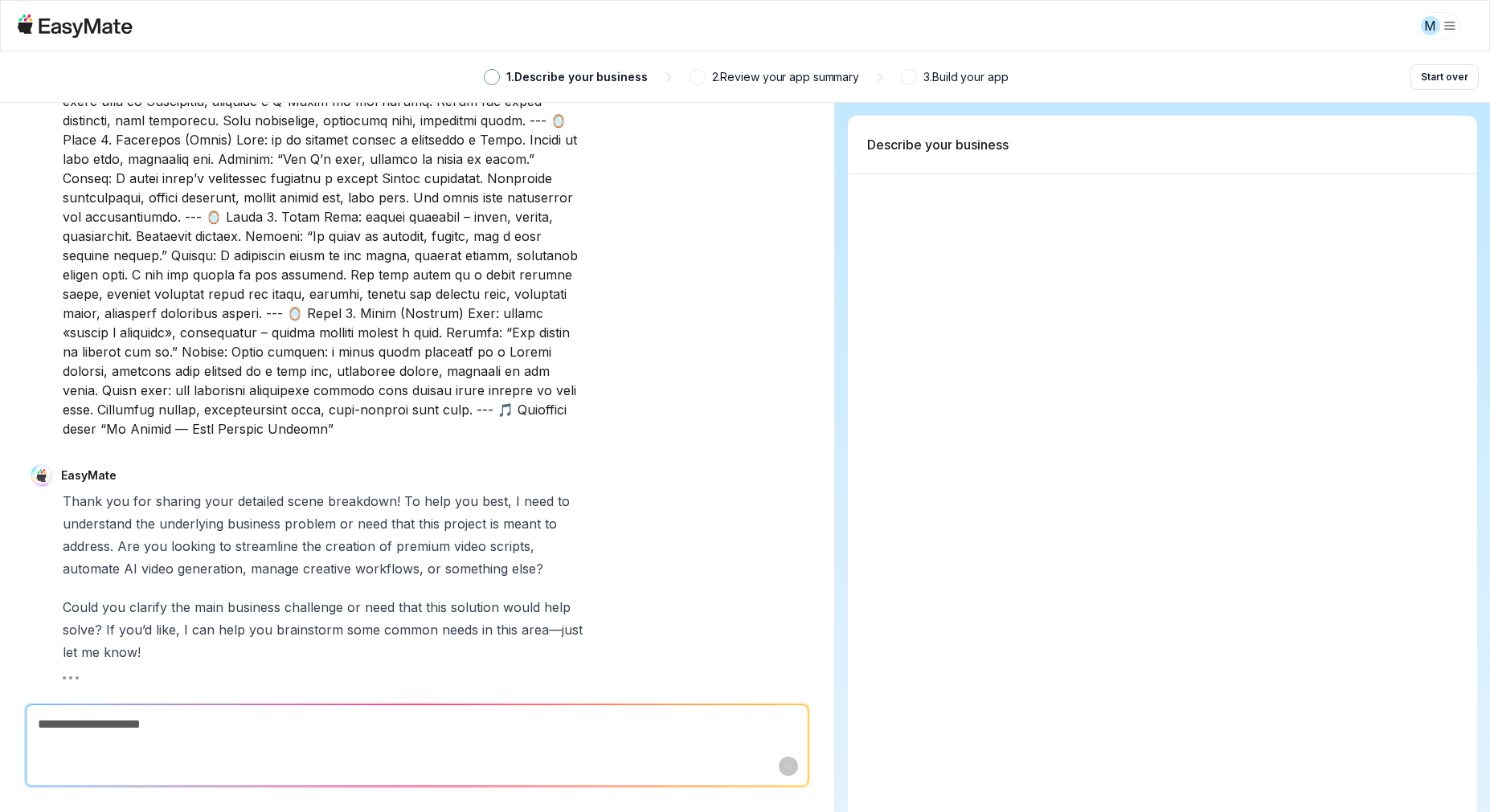
type textarea "*"
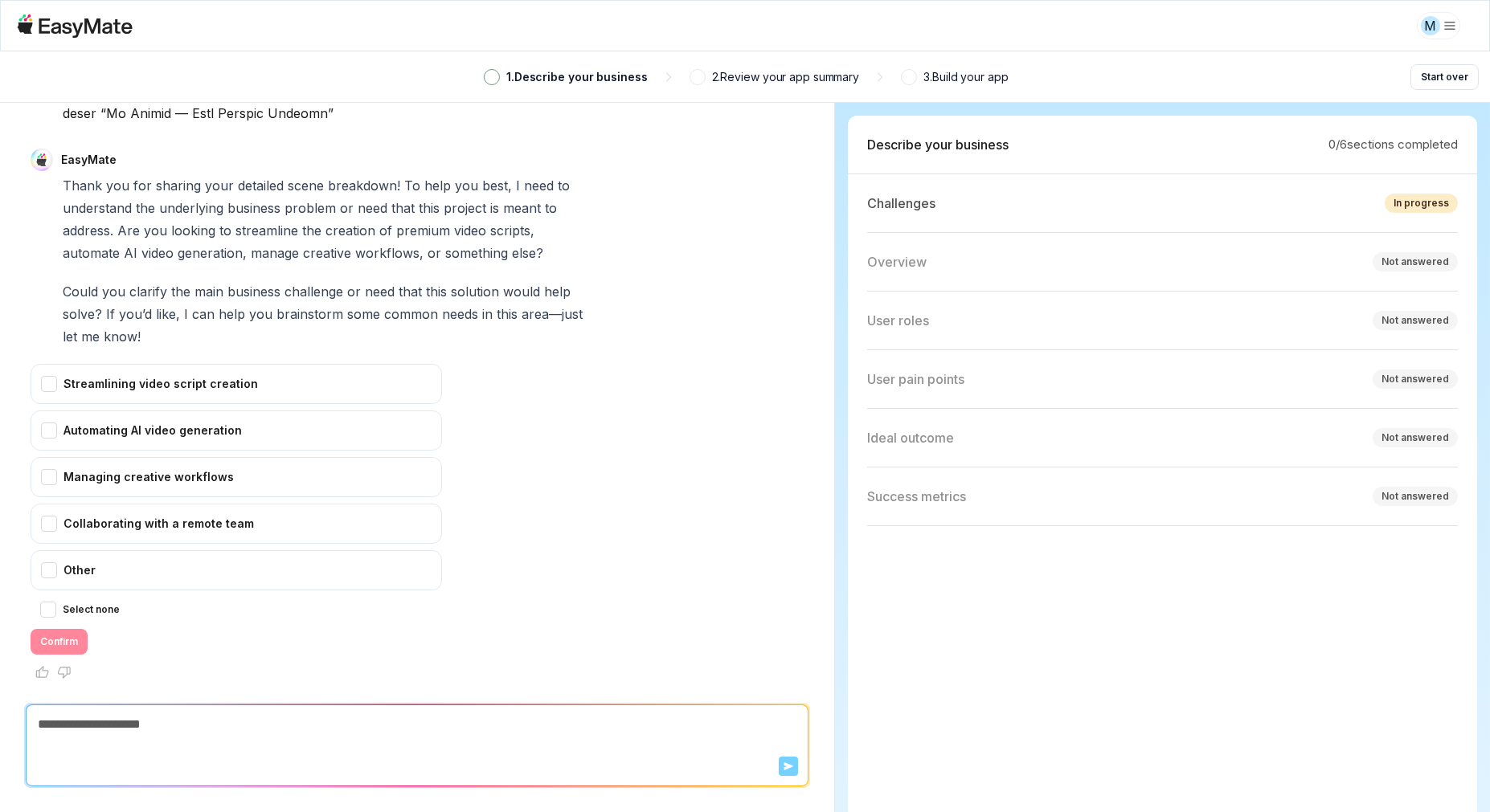
click at [925, 81] on p "3 . Build your app" at bounding box center [965, 78] width 84 height 18
click at [919, 78] on div "3 . Build your app" at bounding box center [954, 78] width 107 height 18
click at [912, 79] on span at bounding box center [910, 78] width 10 height 10
